Goal: Transaction & Acquisition: Download file/media

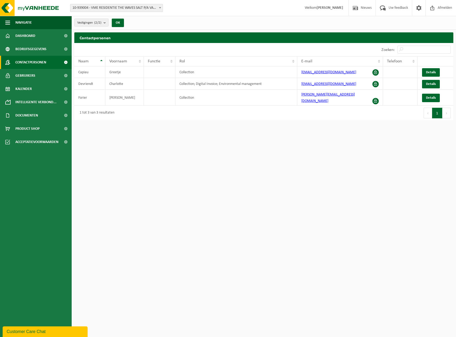
click at [198, 148] on html "Vestiging: 10-939004 - VME RESIDENTIE THE WAVES SALT P/A VASTGOED NAESSENS - OO…" at bounding box center [228, 168] width 456 height 337
click at [28, 115] on span "Documenten" at bounding box center [26, 115] width 23 height 13
click at [25, 130] on span "Facturen" at bounding box center [23, 129] width 14 height 10
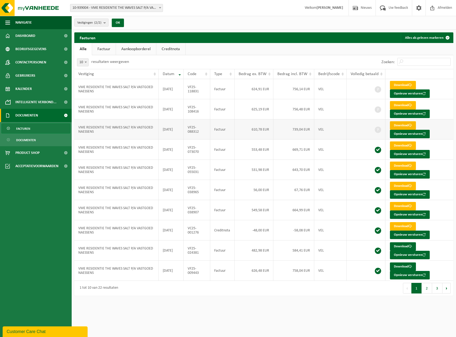
click at [408, 125] on link "Download" at bounding box center [403, 125] width 26 height 8
click at [400, 104] on link "Download" at bounding box center [403, 105] width 26 height 8
click at [402, 84] on link "Download" at bounding box center [403, 85] width 26 height 8
